Goal: Information Seeking & Learning: Learn about a topic

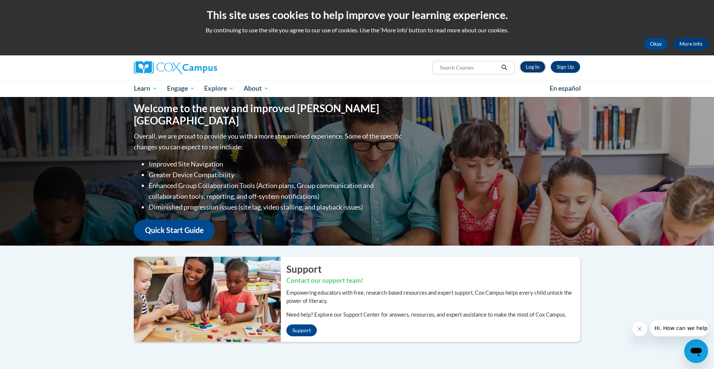
click at [534, 68] on link "Log In" at bounding box center [533, 67] width 26 height 12
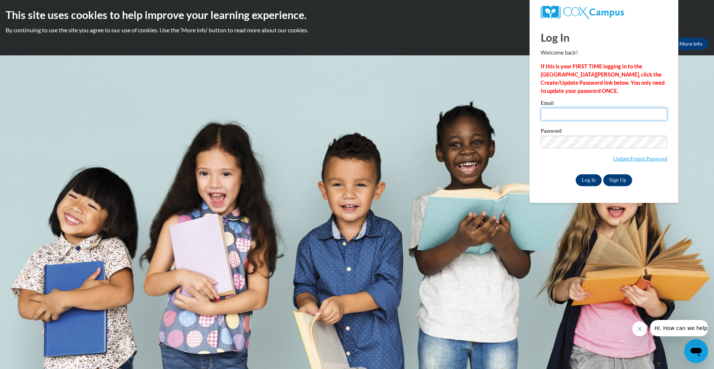
type input "[EMAIL_ADDRESS][DOMAIN_NAME]"
click at [588, 183] on input "Log In" at bounding box center [589, 180] width 26 height 12
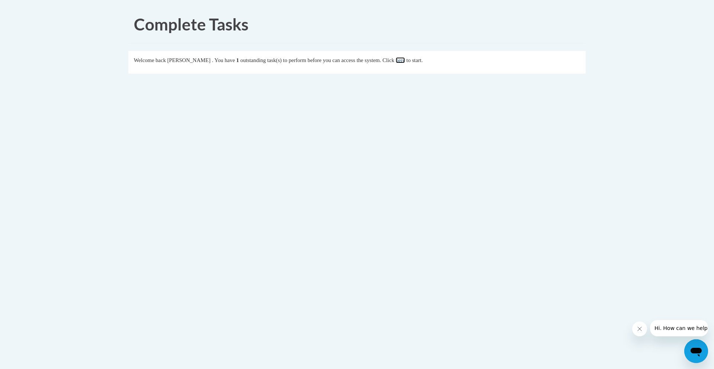
click at [405, 61] on link "here" at bounding box center [400, 60] width 9 height 6
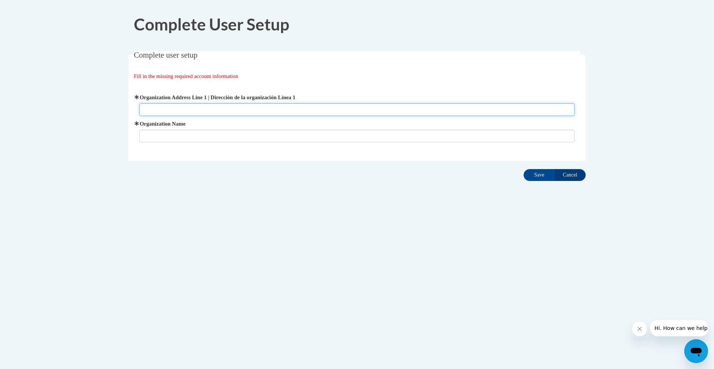
click at [202, 109] on input "Organization Address Line 1 | Dirección de la organización Línea 1" at bounding box center [356, 109] width 435 height 13
type input "N5330 WI 47 Keshena WI 54135"
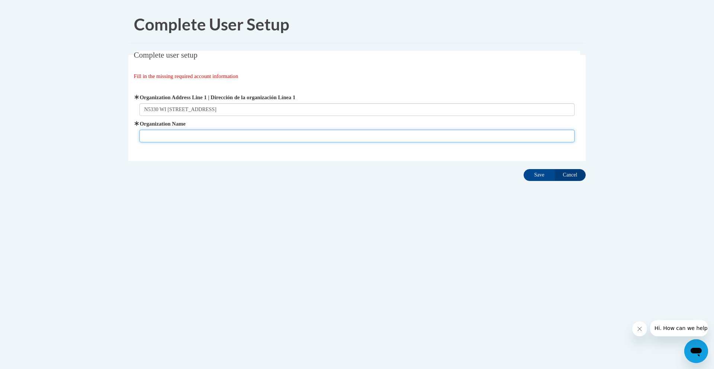
click at [148, 134] on input "Organization Name" at bounding box center [356, 136] width 435 height 13
type input "KPS"
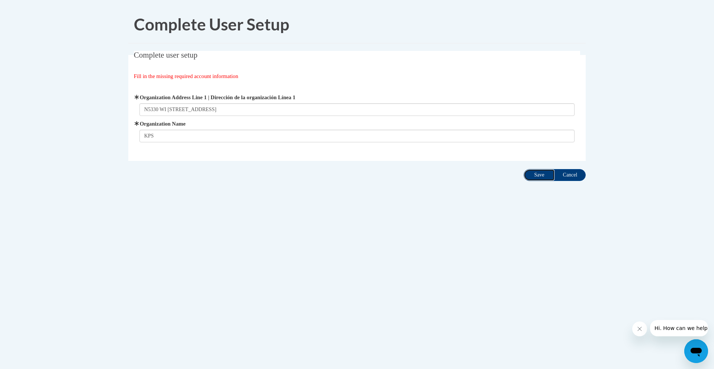
click at [540, 178] on input "Save" at bounding box center [539, 175] width 31 height 12
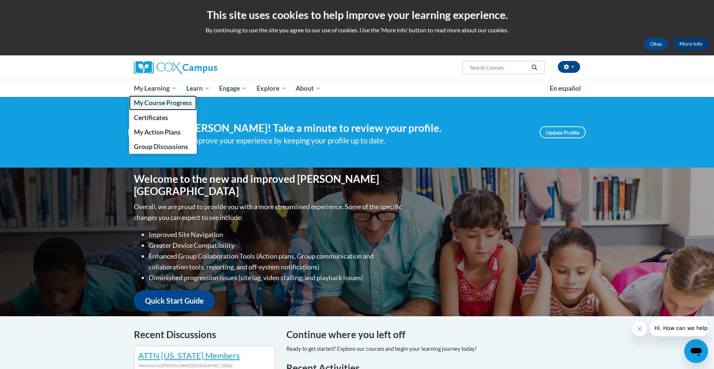
click at [142, 106] on span "My Course Progress" at bounding box center [163, 103] width 58 height 8
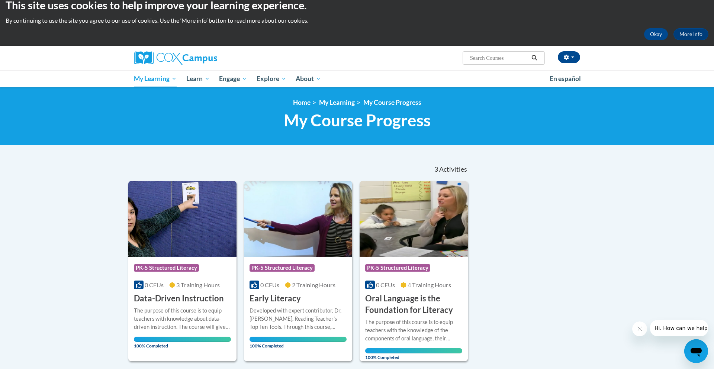
scroll to position [3, 0]
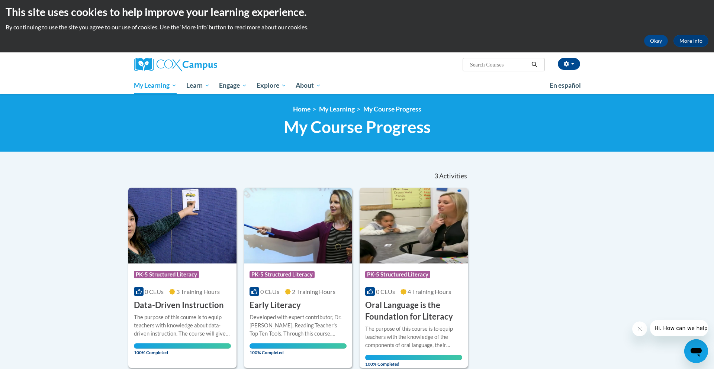
click at [506, 65] on input "Search..." at bounding box center [499, 64] width 60 height 9
type input "Systematic"
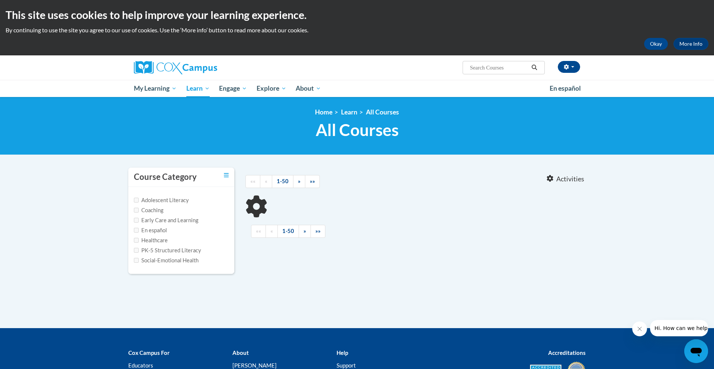
type input "Systematic"
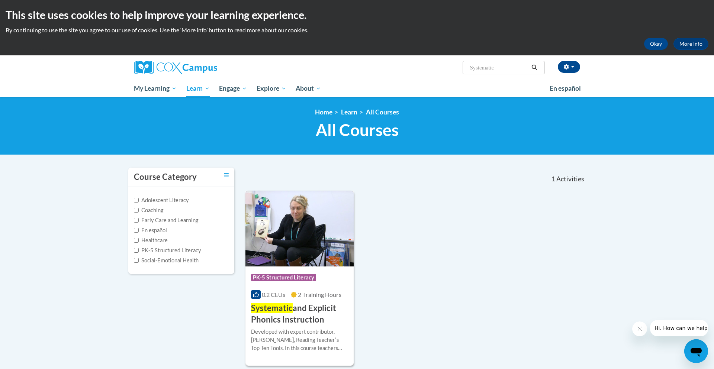
click at [313, 311] on h3 "Systematic and Explicit Phonics Instruction" at bounding box center [299, 314] width 97 height 23
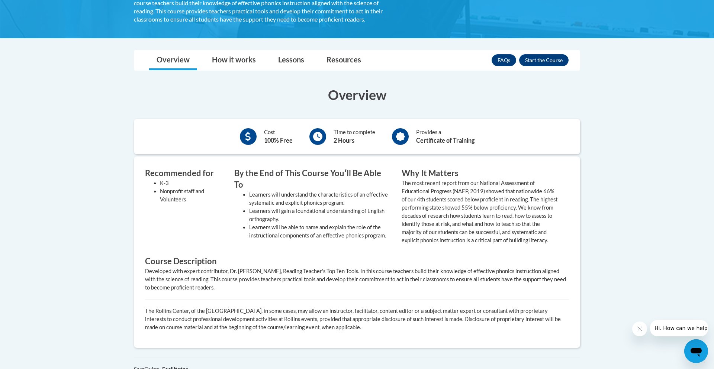
scroll to position [181, 0]
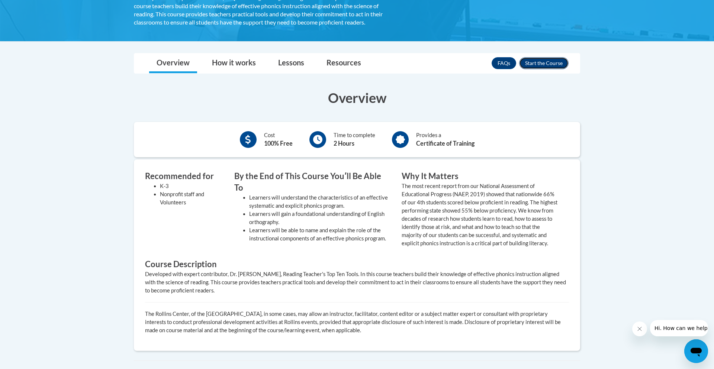
click at [552, 63] on button "Enroll" at bounding box center [543, 63] width 49 height 12
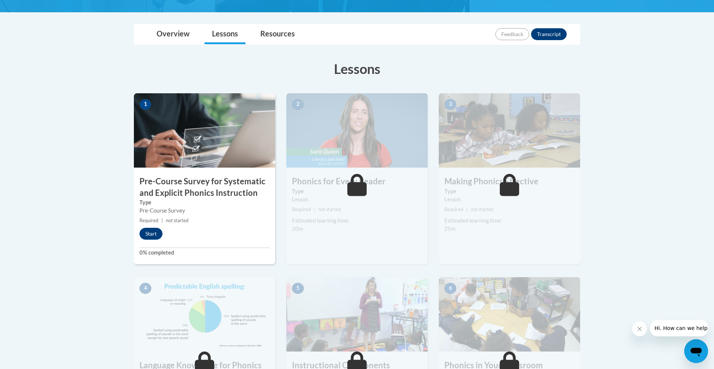
scroll to position [158, 0]
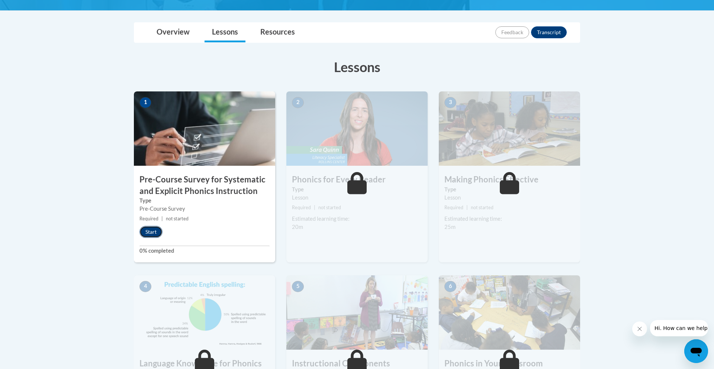
click at [150, 234] on button "Start" at bounding box center [150, 232] width 23 height 12
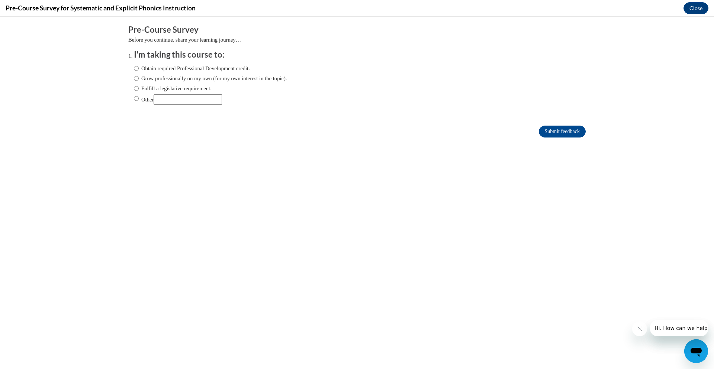
scroll to position [0, 0]
click at [135, 71] on input "Obtain required Professional Development credit." at bounding box center [136, 68] width 5 height 8
radio input "true"
click at [136, 77] on input "Grow professionally on my own (for my own interest in the topic)." at bounding box center [136, 78] width 5 height 8
radio input "true"
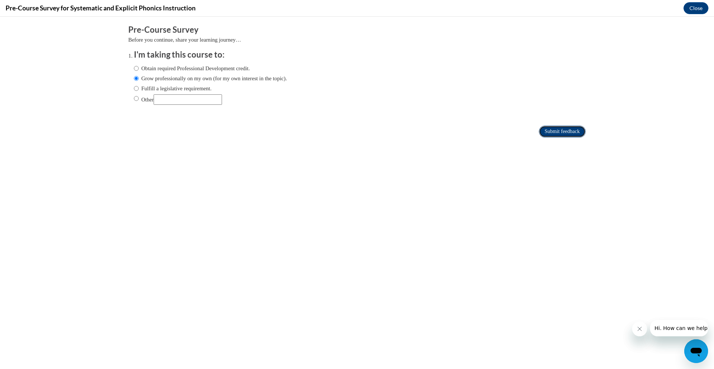
click at [561, 128] on input "Submit feedback" at bounding box center [562, 132] width 47 height 12
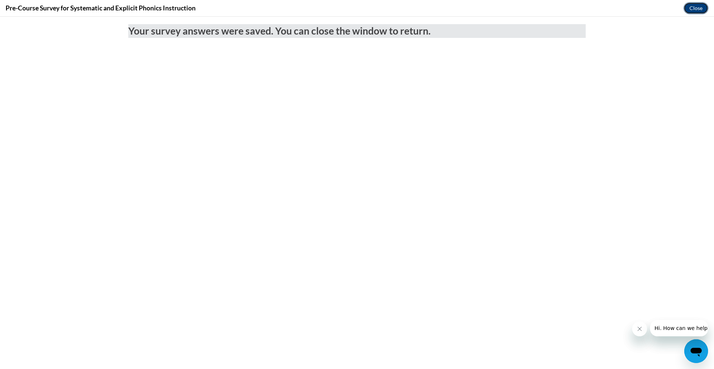
click at [696, 10] on button "Close" at bounding box center [696, 8] width 25 height 12
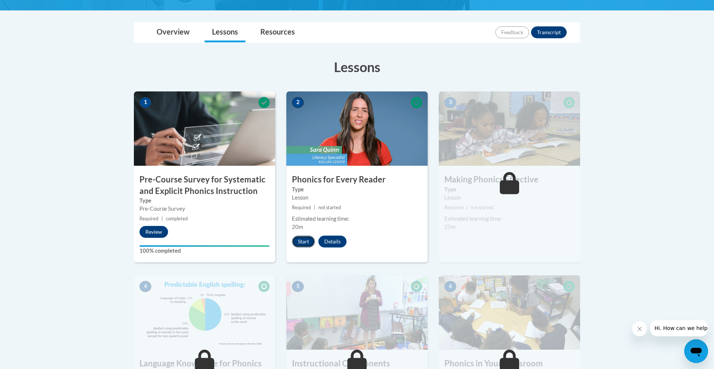
click at [302, 244] on button "Start" at bounding box center [303, 242] width 23 height 12
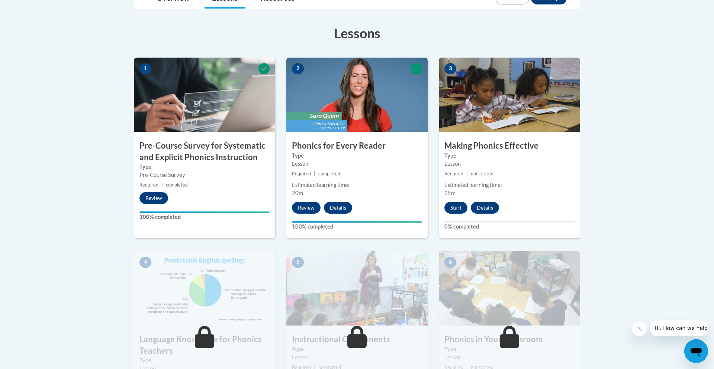
scroll to position [195, 0]
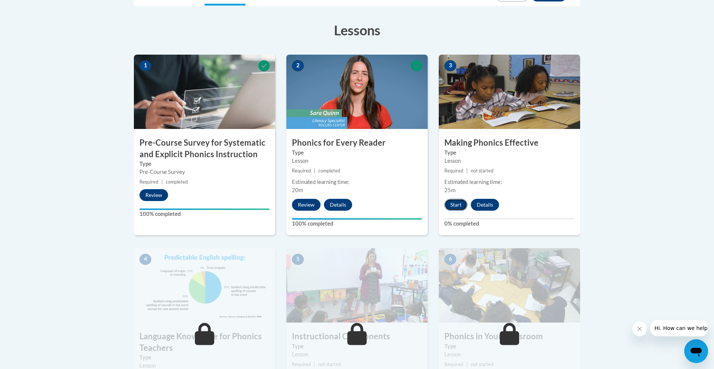
click at [459, 208] on button "Start" at bounding box center [455, 205] width 23 height 12
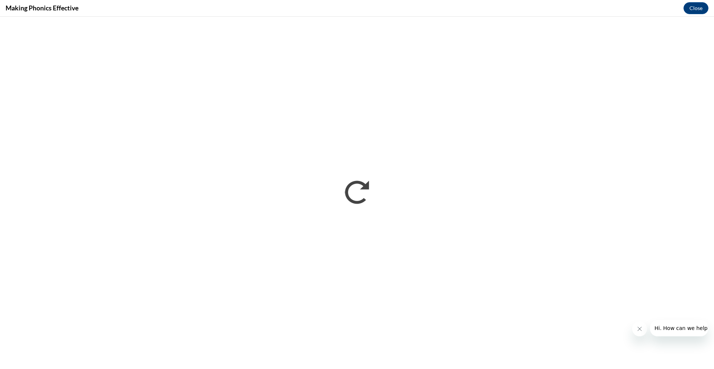
scroll to position [0, 0]
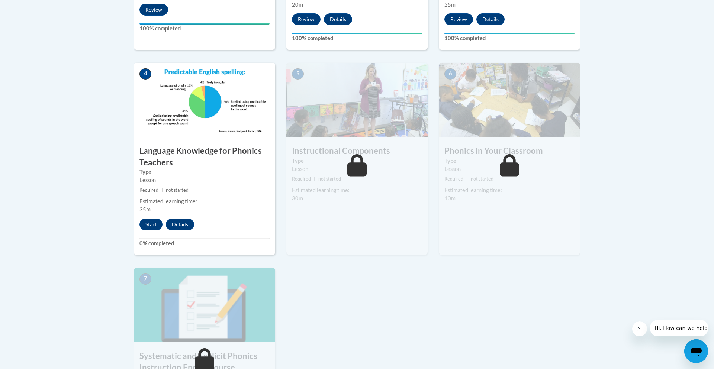
scroll to position [382, 0]
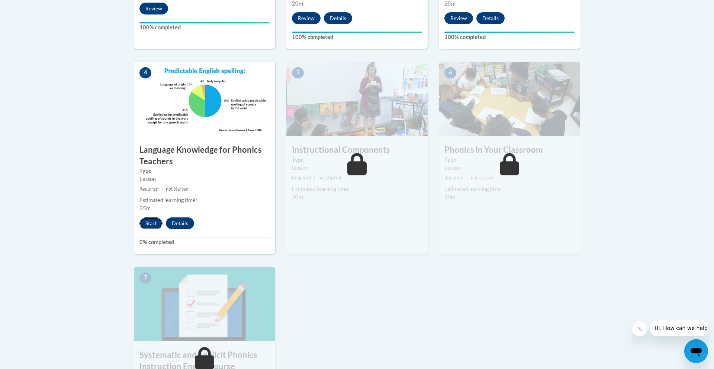
click at [152, 228] on button "Start" at bounding box center [150, 224] width 23 height 12
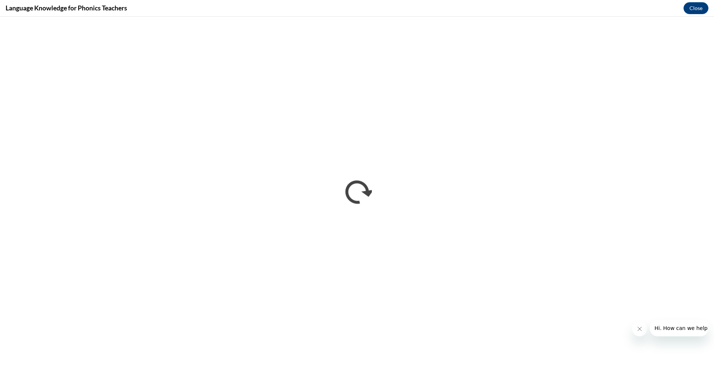
scroll to position [0, 0]
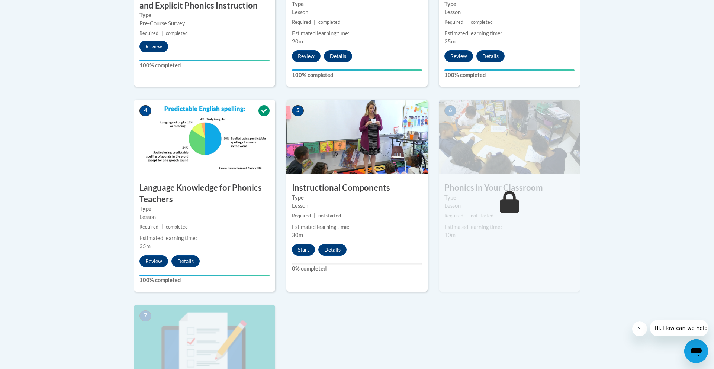
scroll to position [347, 0]
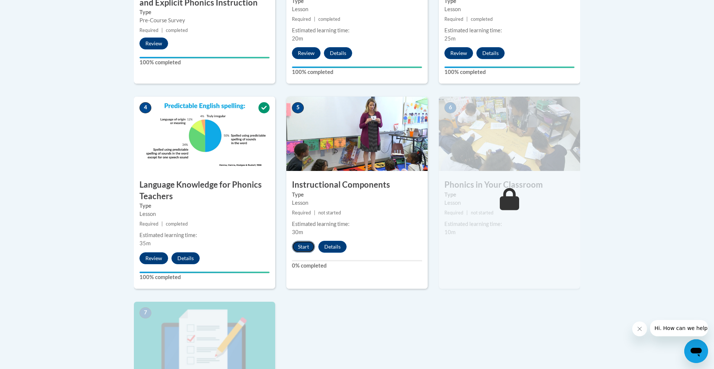
click at [304, 248] on button "Start" at bounding box center [303, 247] width 23 height 12
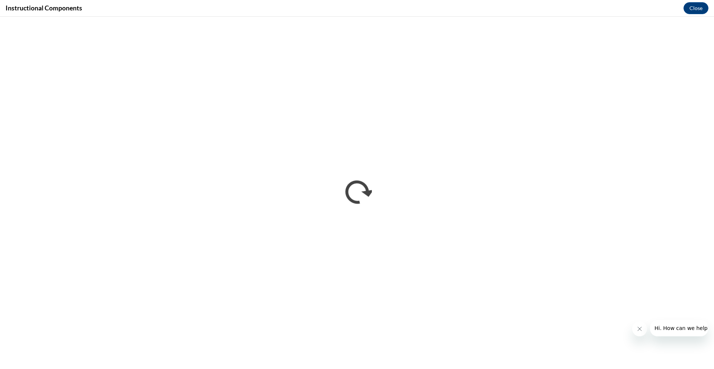
scroll to position [0, 0]
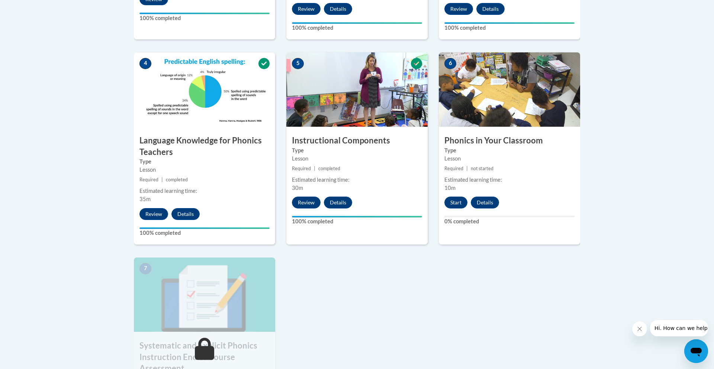
scroll to position [393, 0]
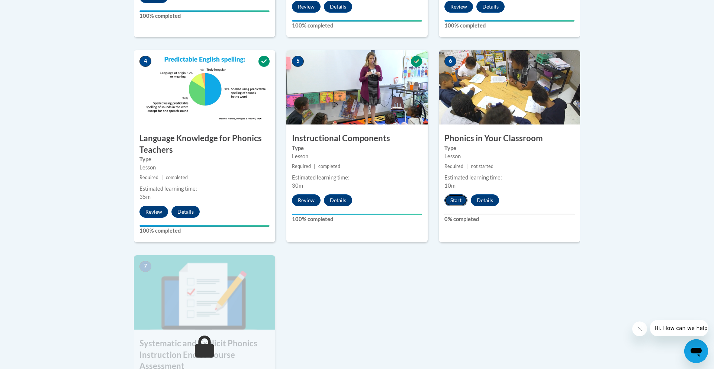
click at [462, 204] on button "Start" at bounding box center [455, 200] width 23 height 12
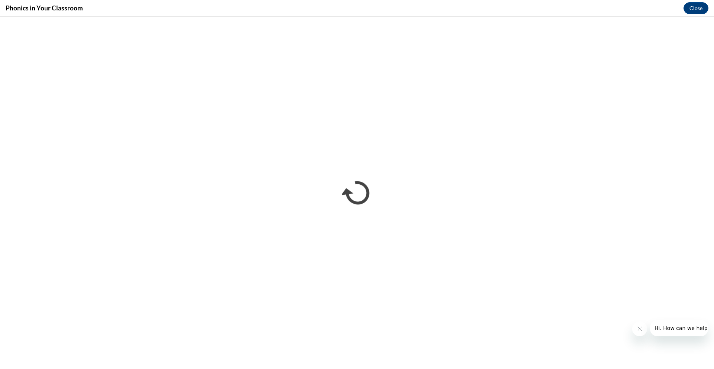
scroll to position [0, 0]
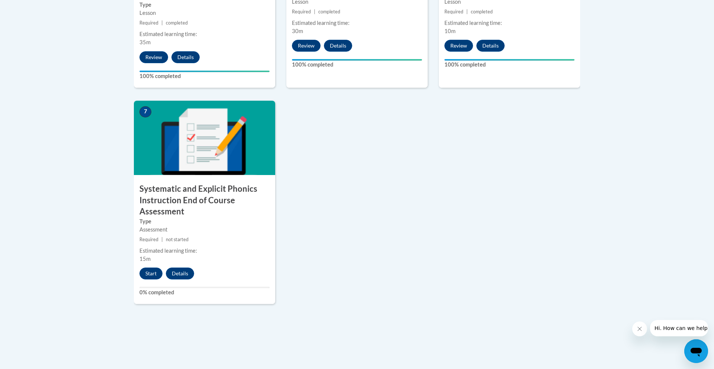
scroll to position [550, 0]
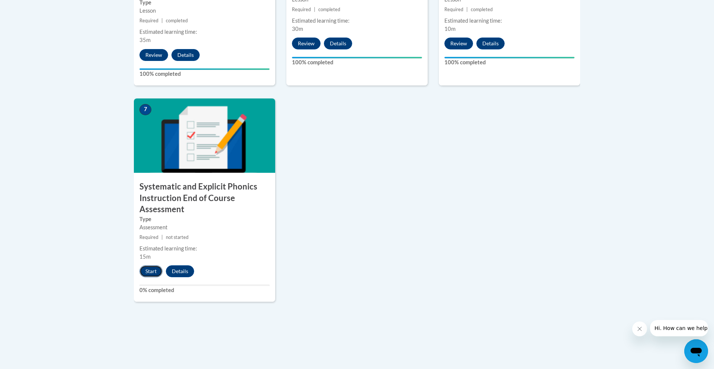
click at [156, 273] on button "Start" at bounding box center [150, 272] width 23 height 12
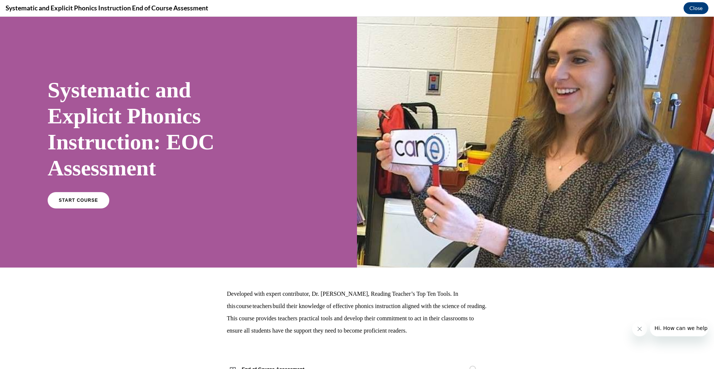
scroll to position [0, 0]
click at [80, 204] on link "START COURSE" at bounding box center [78, 200] width 65 height 17
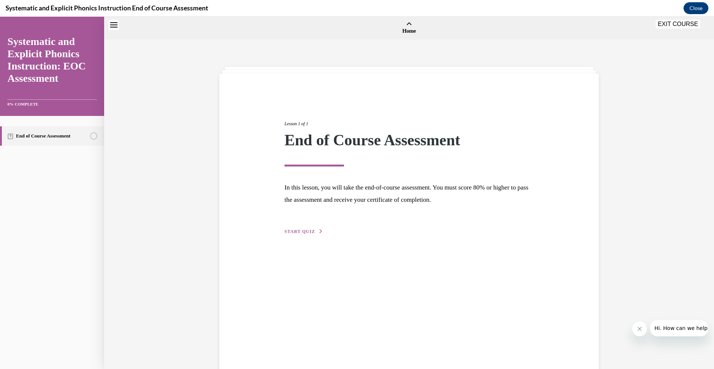
scroll to position [23, 0]
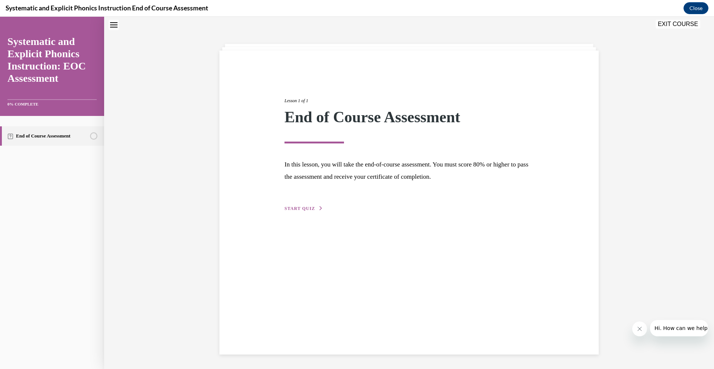
click at [307, 208] on span "START QUIZ" at bounding box center [299, 208] width 30 height 5
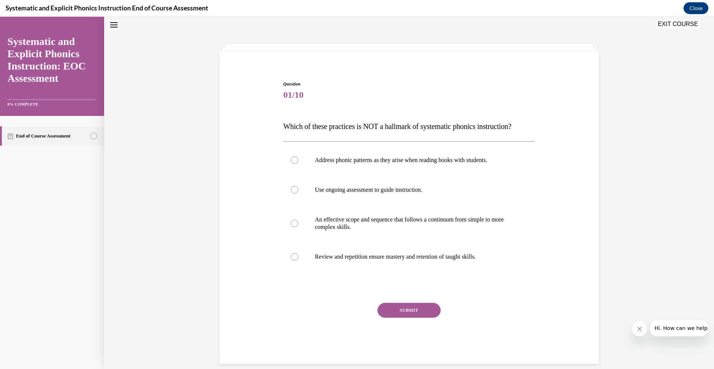
scroll to position [32, 0]
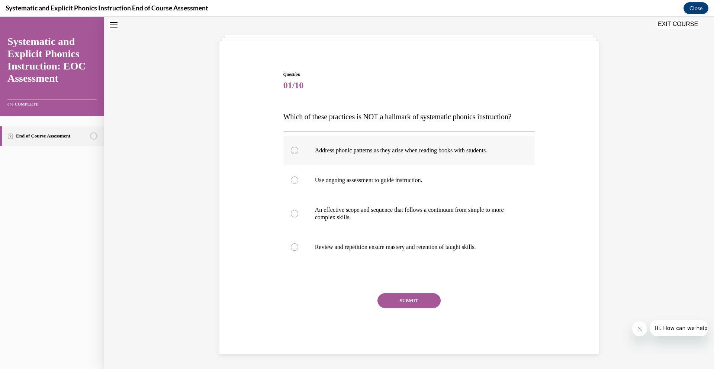
click at [295, 157] on div at bounding box center [409, 151] width 252 height 30
click at [391, 296] on button "SUBMIT" at bounding box center [408, 300] width 63 height 15
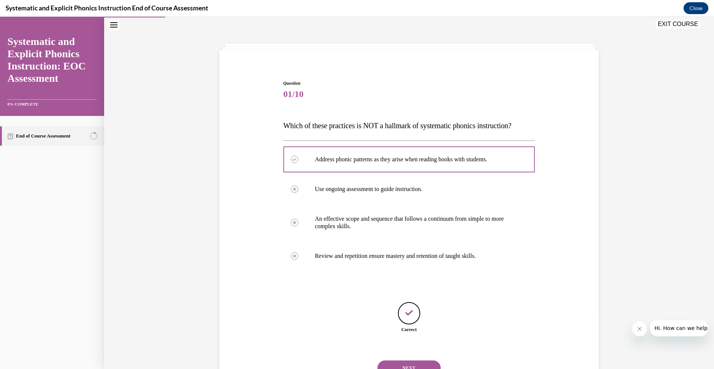
scroll to position [56, 0]
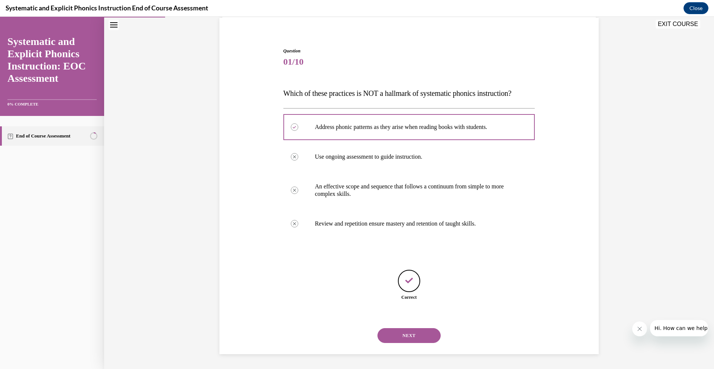
click at [400, 334] on button "NEXT" at bounding box center [408, 335] width 63 height 15
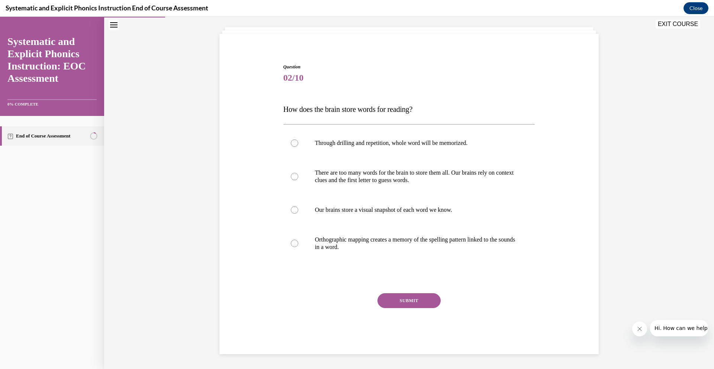
scroll to position [23, 0]
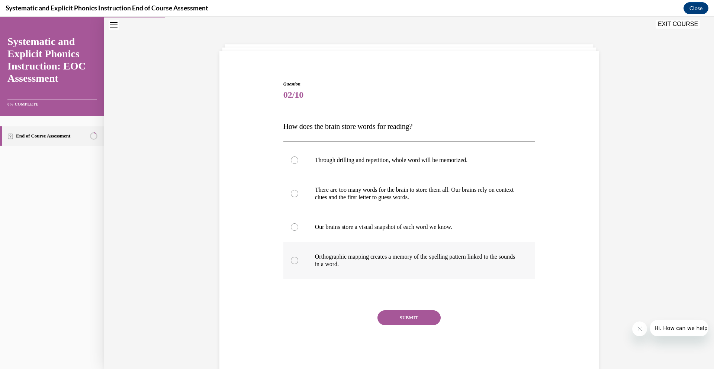
click at [429, 263] on p "Orthographic mapping creates a memory of the spelling pattern linked to the sou…" at bounding box center [416, 260] width 202 height 15
click at [417, 325] on button "SUBMIT" at bounding box center [408, 318] width 63 height 15
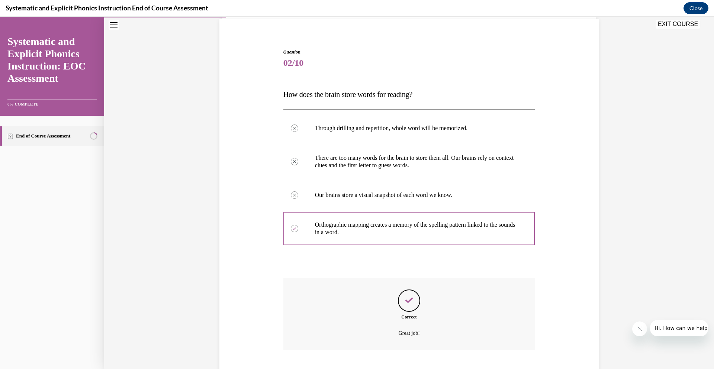
scroll to position [100, 0]
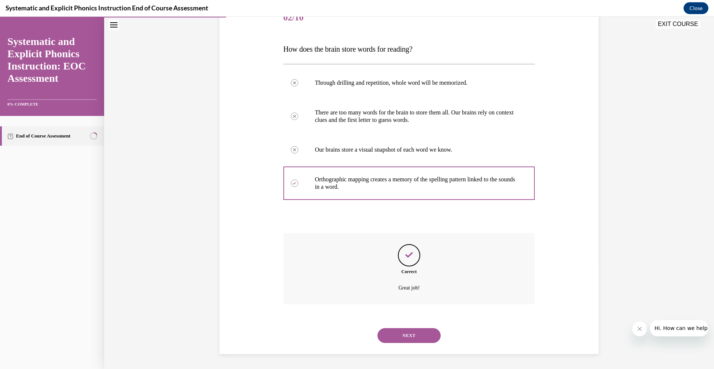
click at [417, 325] on div "NEXT" at bounding box center [409, 336] width 252 height 30
click at [415, 332] on button "NEXT" at bounding box center [408, 335] width 63 height 15
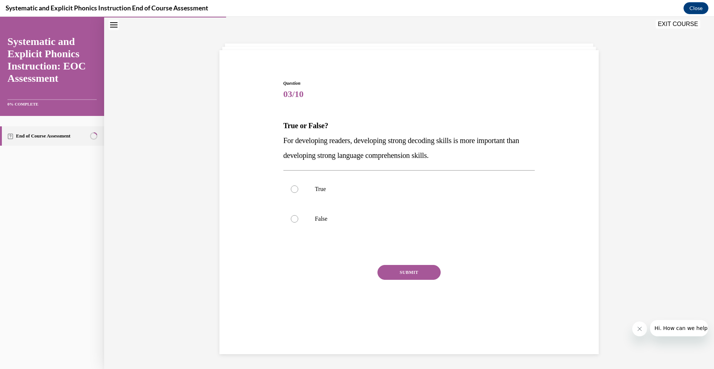
scroll to position [23, 0]
click at [326, 223] on p "False" at bounding box center [416, 219] width 202 height 7
click at [425, 272] on button "SUBMIT" at bounding box center [408, 273] width 63 height 15
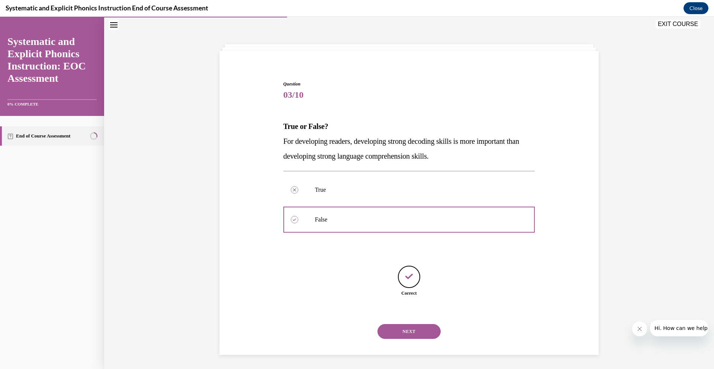
scroll to position [23, 0]
click at [424, 333] on button "NEXT" at bounding box center [408, 331] width 63 height 15
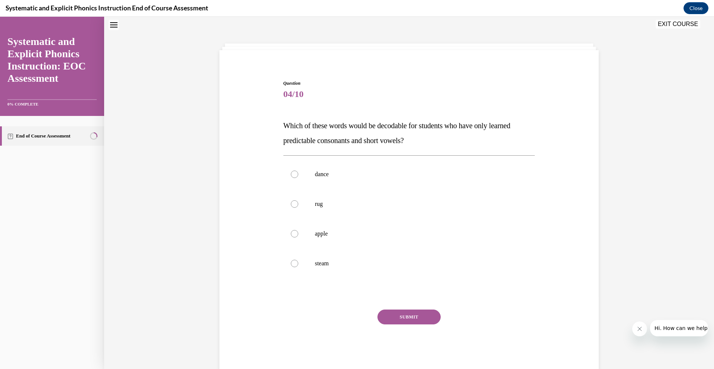
scroll to position [23, 0]
click at [358, 212] on div at bounding box center [409, 205] width 252 height 30
click at [394, 319] on button "SUBMIT" at bounding box center [408, 318] width 63 height 15
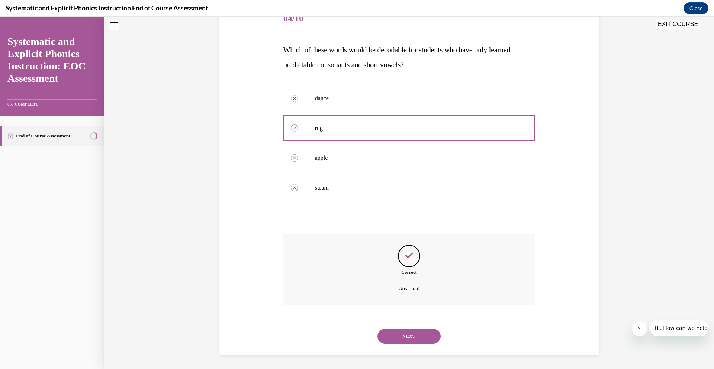
scroll to position [100, 0]
click at [407, 340] on button "NEXT" at bounding box center [408, 335] width 63 height 15
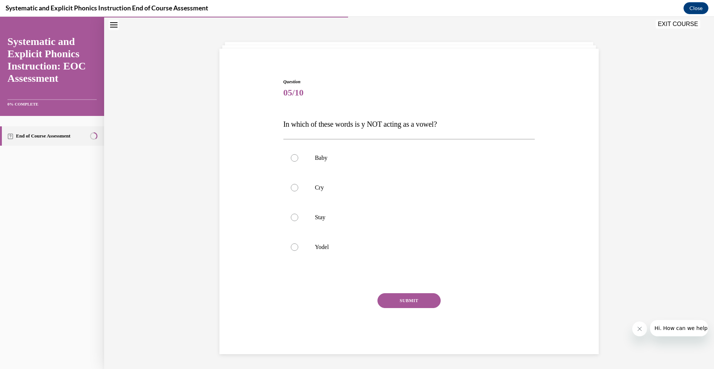
scroll to position [23, 0]
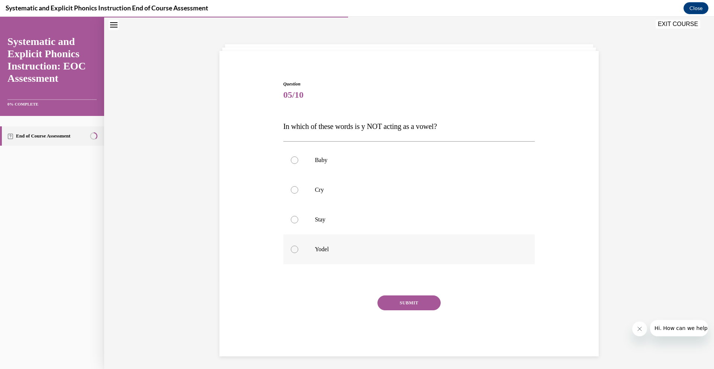
click at [331, 249] on p "Yodel" at bounding box center [416, 249] width 202 height 7
click at [392, 303] on button "SUBMIT" at bounding box center [408, 303] width 63 height 15
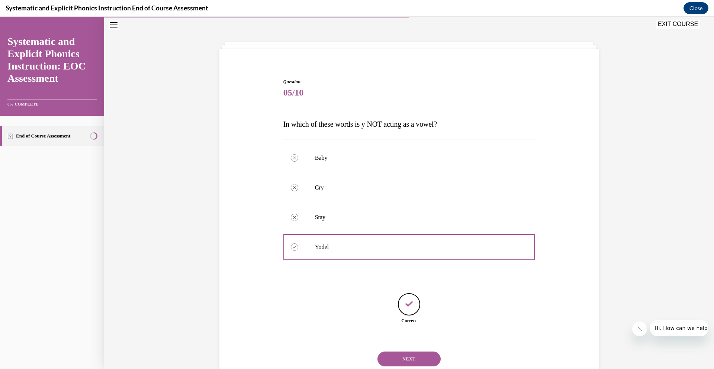
scroll to position [48, 0]
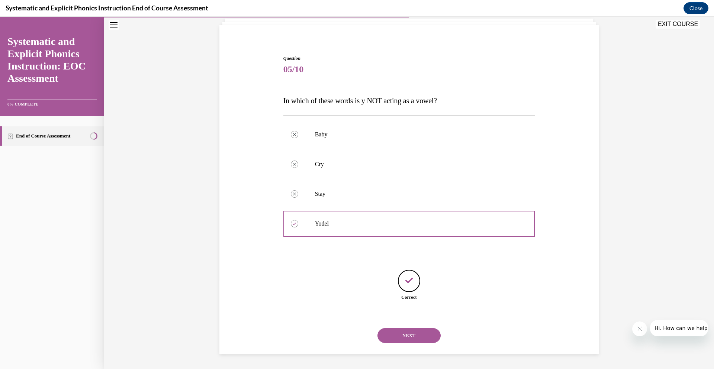
click at [412, 340] on button "NEXT" at bounding box center [408, 335] width 63 height 15
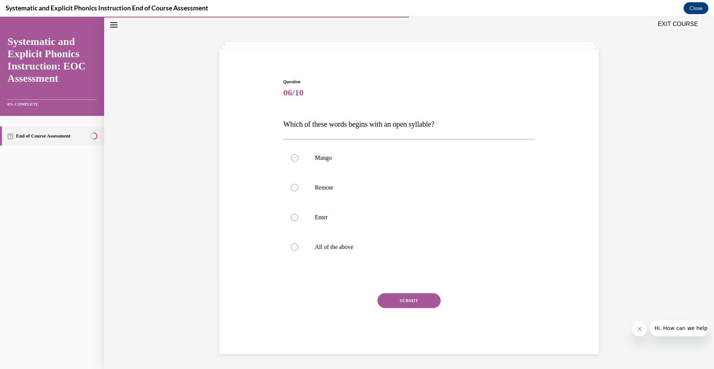
scroll to position [23, 0]
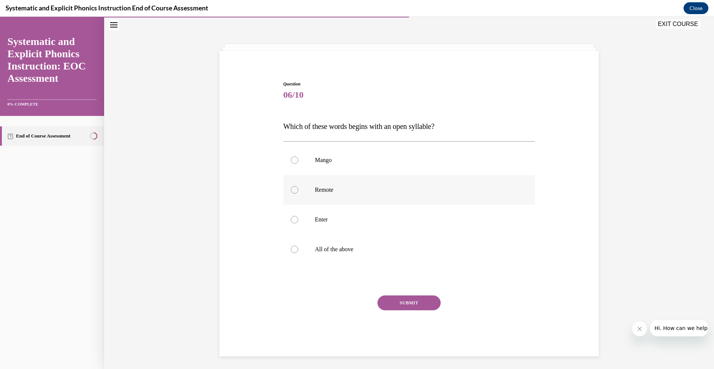
click at [329, 188] on p "Remote" at bounding box center [416, 189] width 202 height 7
click at [394, 302] on button "SUBMIT" at bounding box center [408, 303] width 63 height 15
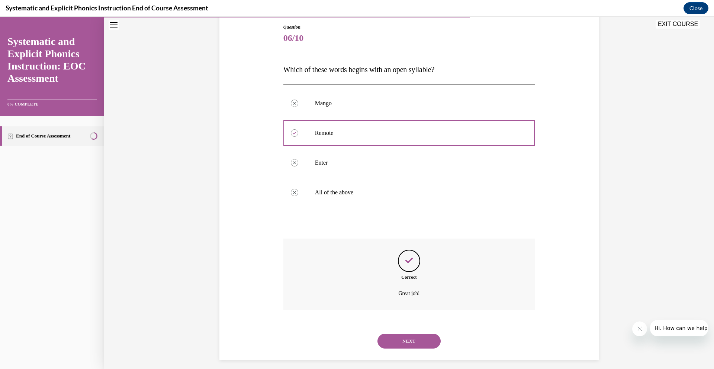
scroll to position [85, 0]
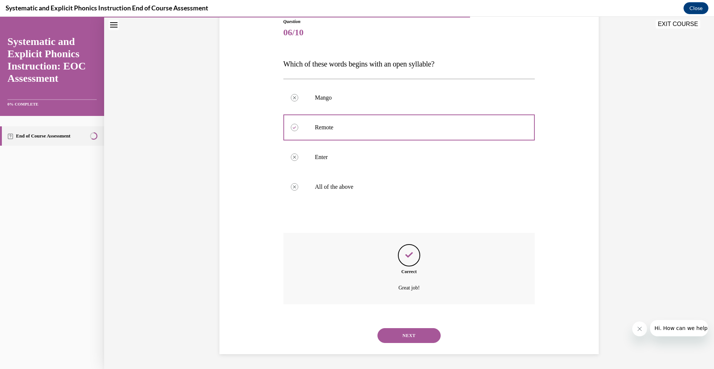
click at [406, 341] on button "NEXT" at bounding box center [408, 335] width 63 height 15
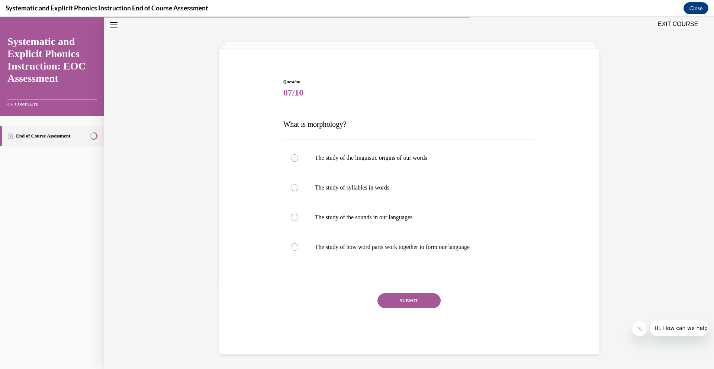
scroll to position [23, 0]
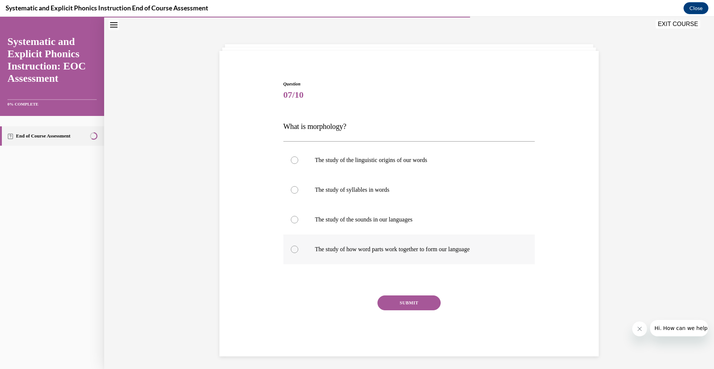
click at [345, 254] on div at bounding box center [409, 250] width 252 height 30
click at [415, 308] on button "SUBMIT" at bounding box center [408, 303] width 63 height 15
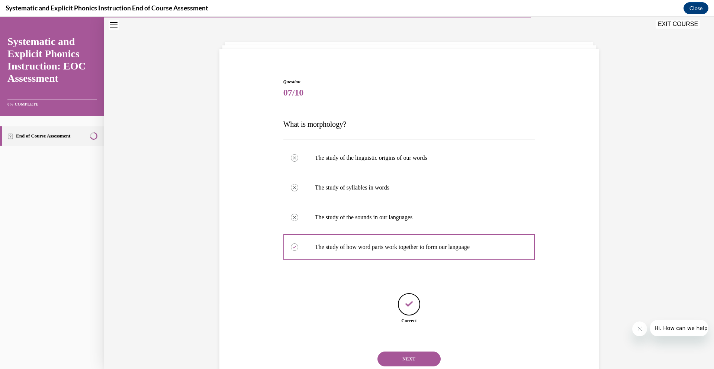
scroll to position [48, 0]
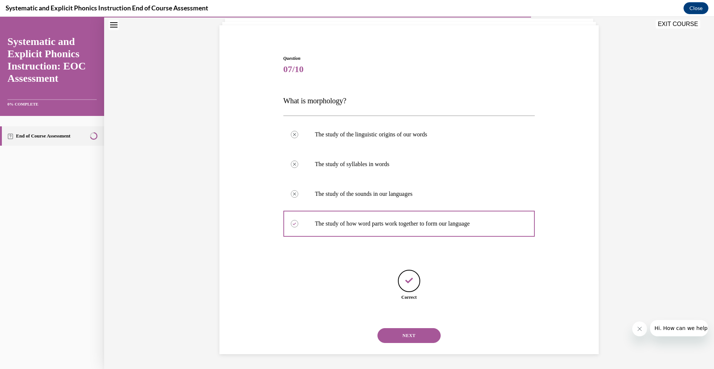
click at [411, 336] on button "NEXT" at bounding box center [408, 335] width 63 height 15
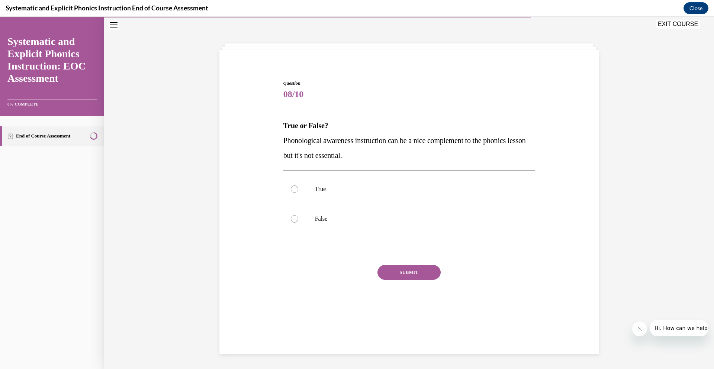
scroll to position [23, 0]
click at [340, 227] on div at bounding box center [409, 220] width 252 height 30
click at [398, 270] on button "SUBMIT" at bounding box center [408, 273] width 63 height 15
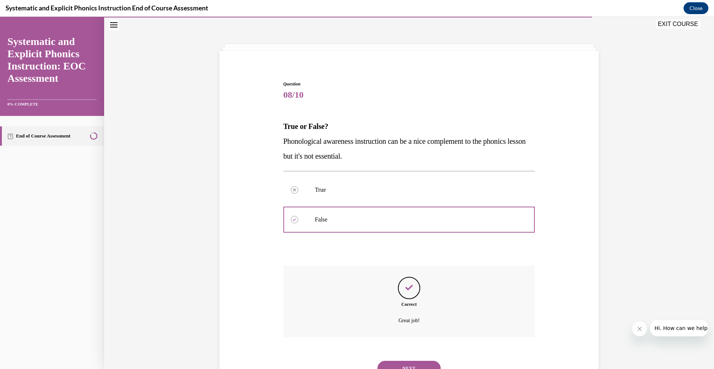
scroll to position [55, 0]
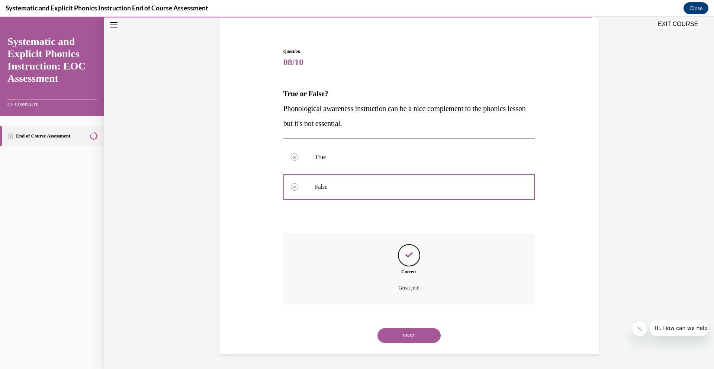
click at [400, 332] on button "NEXT" at bounding box center [408, 335] width 63 height 15
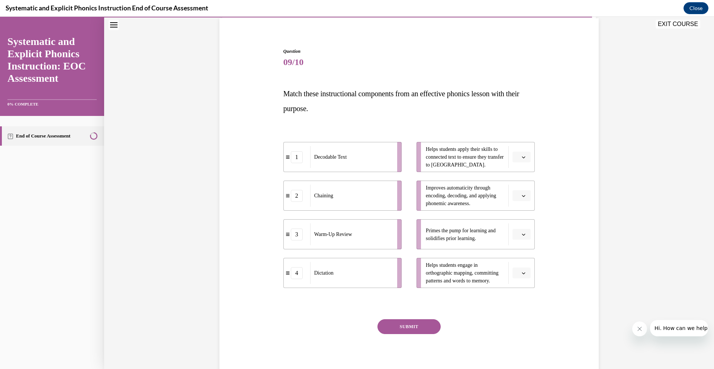
scroll to position [23, 0]
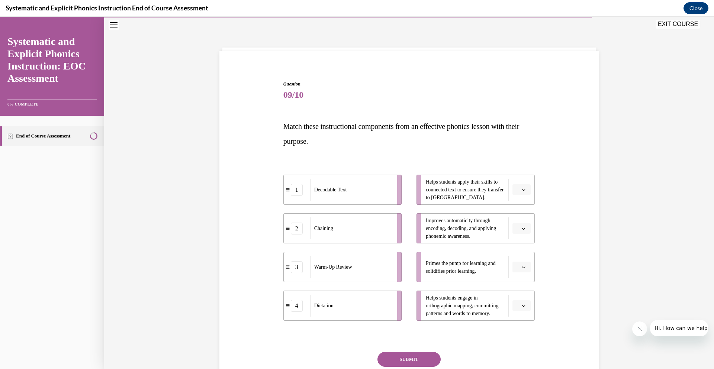
click at [517, 269] on span "Please select an option" at bounding box center [518, 267] width 3 height 7
click at [519, 330] on span "3" at bounding box center [518, 328] width 3 height 6
click at [525, 194] on button "button" at bounding box center [521, 189] width 18 height 11
click at [520, 221] on span "1" at bounding box center [518, 221] width 3 height 6
click at [527, 231] on button "button" at bounding box center [521, 228] width 18 height 11
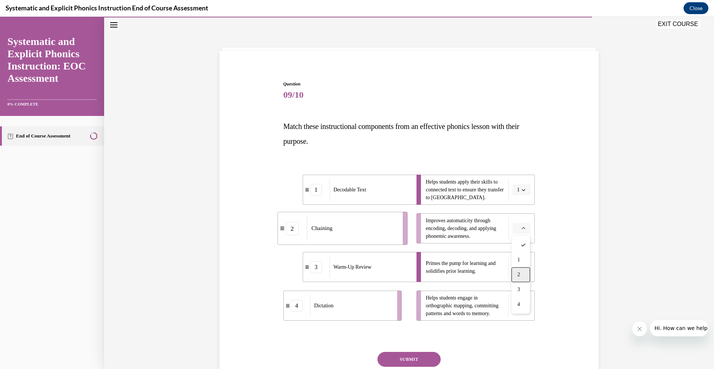
click at [524, 273] on div "2" at bounding box center [520, 274] width 19 height 15
click at [527, 309] on button "button" at bounding box center [521, 305] width 18 height 11
click at [525, 291] on div "4" at bounding box center [520, 289] width 19 height 15
click at [421, 359] on button "SUBMIT" at bounding box center [408, 359] width 63 height 15
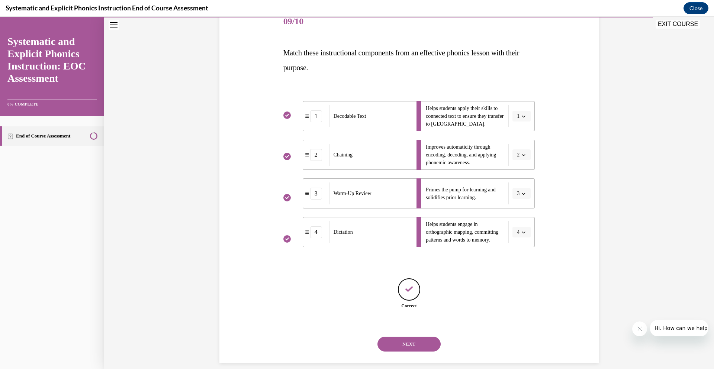
scroll to position [105, 0]
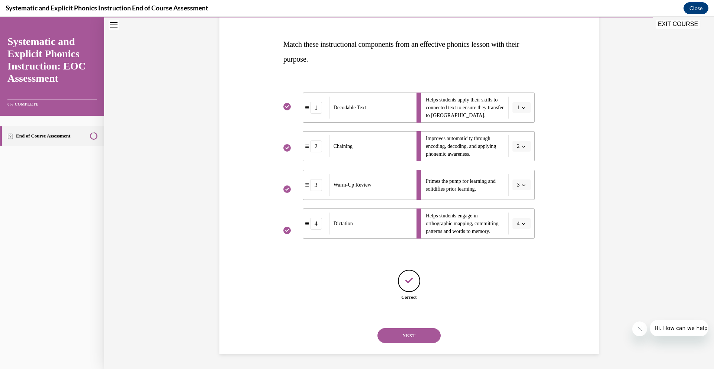
click at [428, 336] on button "NEXT" at bounding box center [408, 335] width 63 height 15
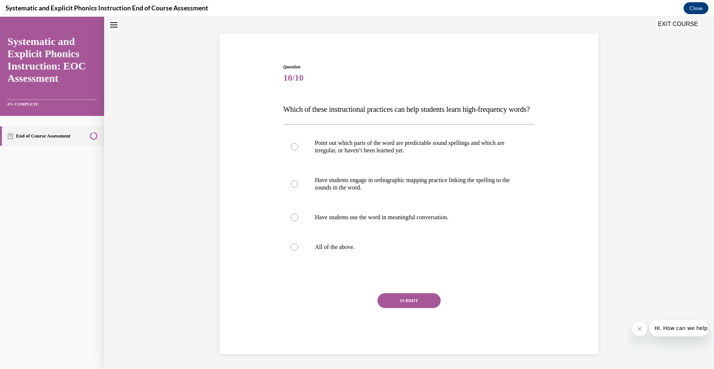
scroll to position [23, 0]
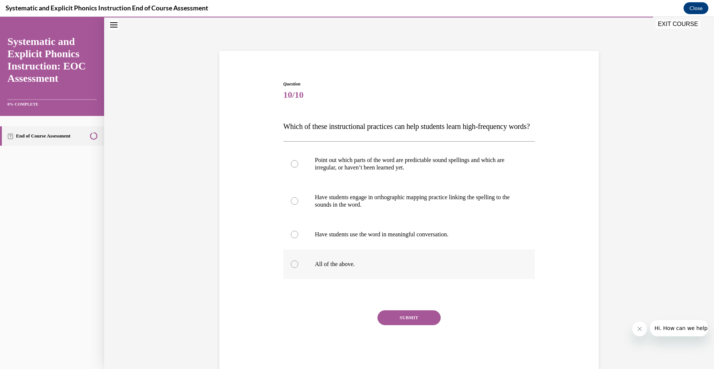
click at [361, 279] on div at bounding box center [409, 265] width 252 height 30
click at [419, 325] on button "SUBMIT" at bounding box center [408, 318] width 63 height 15
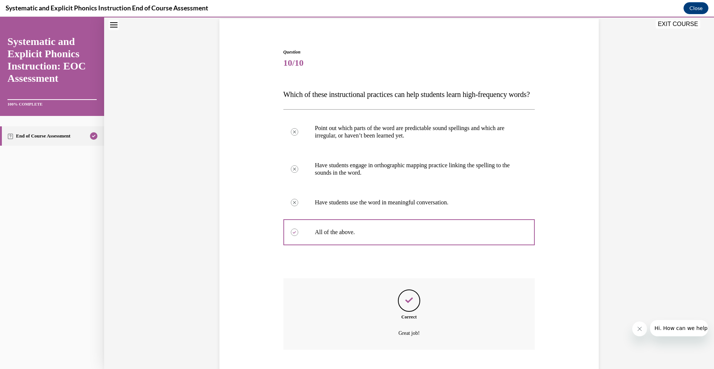
scroll to position [115, 0]
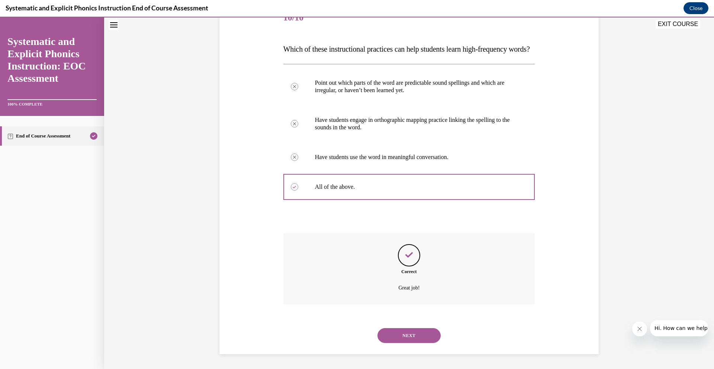
click at [407, 335] on button "NEXT" at bounding box center [408, 335] width 63 height 15
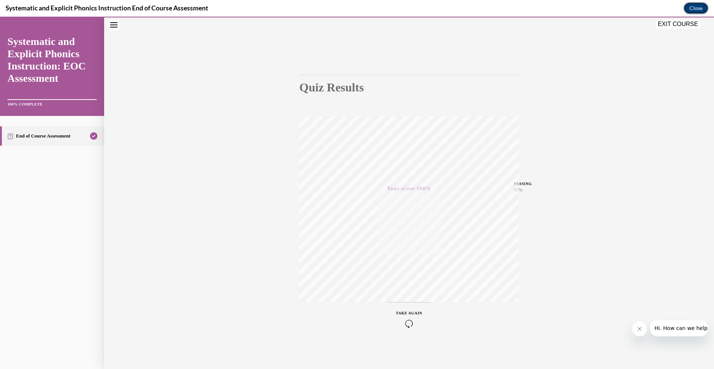
click at [700, 8] on button "Close" at bounding box center [696, 8] width 25 height 12
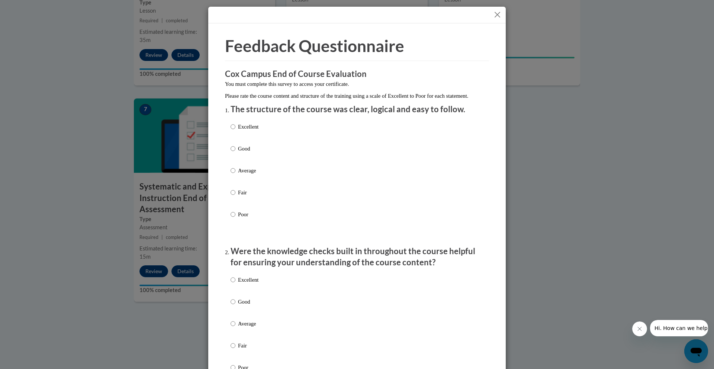
click at [497, 16] on button "Close" at bounding box center [497, 14] width 9 height 9
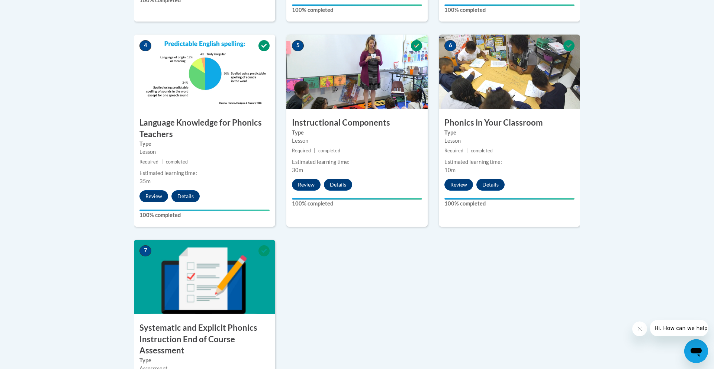
scroll to position [0, 0]
